Goal: Use online tool/utility: Use online tool/utility

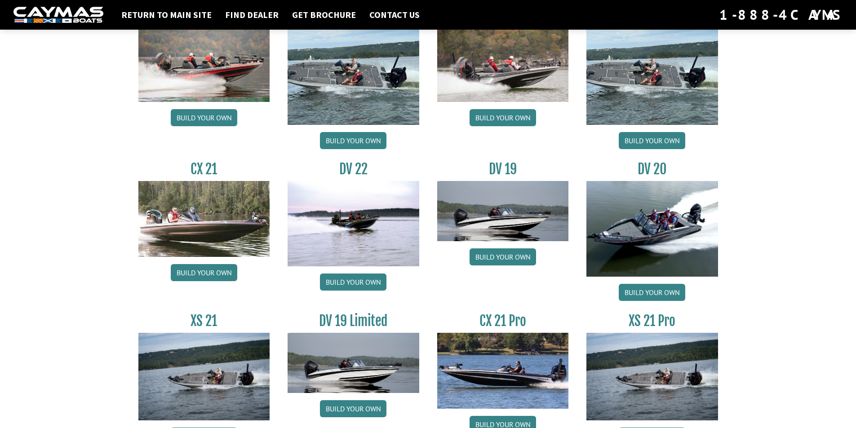
scroll to position [943, 0]
click at [202, 270] on link "Build your own" at bounding box center [204, 272] width 66 height 17
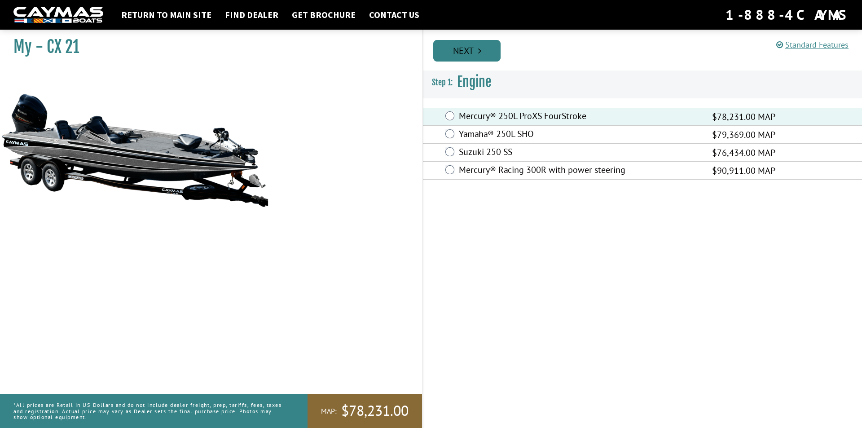
click at [476, 50] on link "Next" at bounding box center [466, 51] width 67 height 22
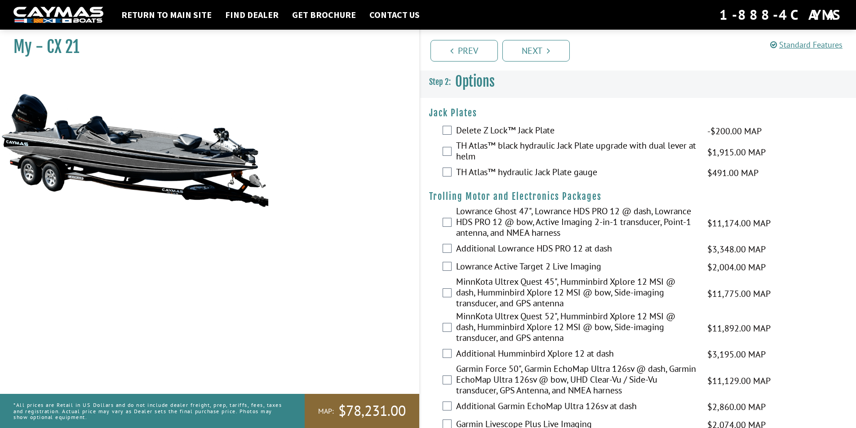
click at [196, 163] on img at bounding box center [134, 149] width 269 height 163
